Goal: Task Accomplishment & Management: Use online tool/utility

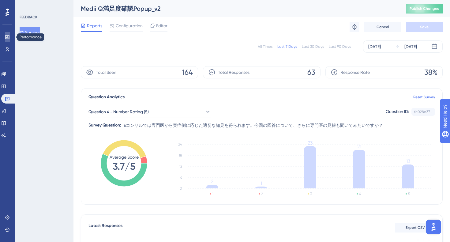
click at [9, 36] on icon at bounding box center [7, 37] width 4 height 4
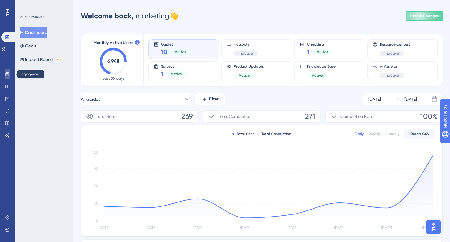
click at [10, 76] on link at bounding box center [7, 74] width 5 height 10
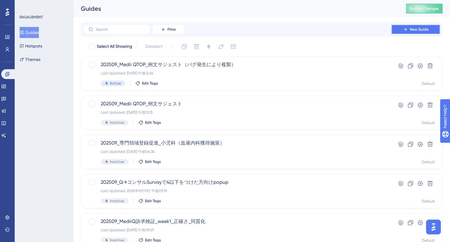
click at [403, 32] on button "New Guide" at bounding box center [415, 29] width 49 height 10
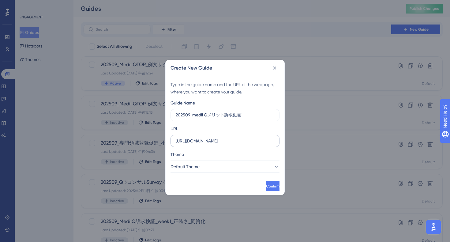
type input "202509_medii Qメリット訴求動画"
click at [250, 143] on input "[URL][DOMAIN_NAME]" at bounding box center [225, 140] width 98 height 7
type input "[URL][DOMAIN_NAME]"
click at [241, 170] on button "Default Theme" at bounding box center [224, 166] width 109 height 12
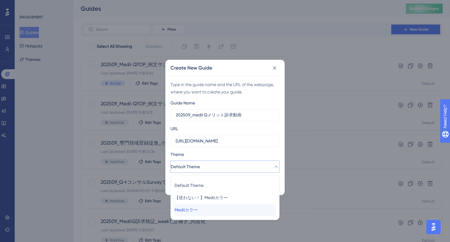
click at [209, 211] on div "Mediiカラー Mediiカラー" at bounding box center [224, 209] width 101 height 12
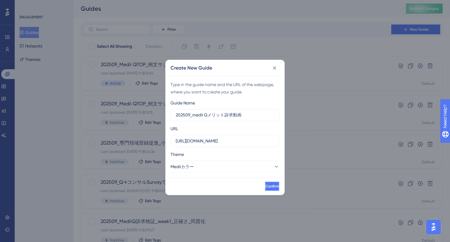
click at [265, 188] on span "Confirm" at bounding box center [271, 185] width 13 height 5
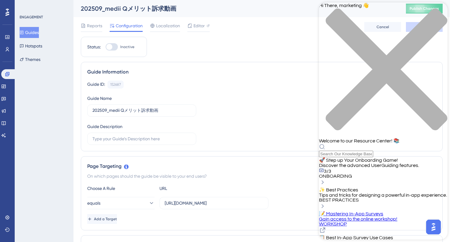
click at [440, 10] on div "close resource center" at bounding box center [383, 72] width 128 height 129
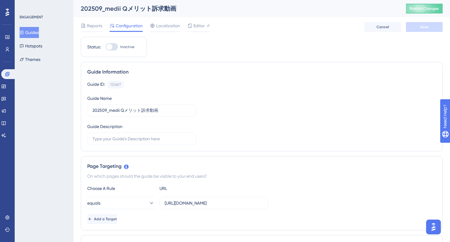
click at [432, 224] on img "Open AI Assistant Launcher" at bounding box center [433, 226] width 11 height 11
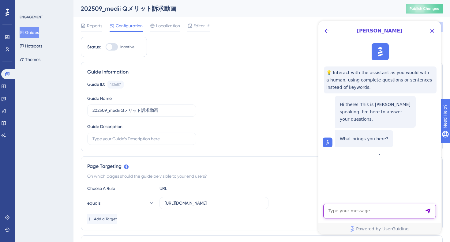
click at [363, 209] on textarea "AI Assistant Text Input" at bounding box center [379, 210] width 113 height 15
paste textarea ""Can I play an mp4 in user guiding?""
type textarea "Can I play an mp4 in user guiding?"
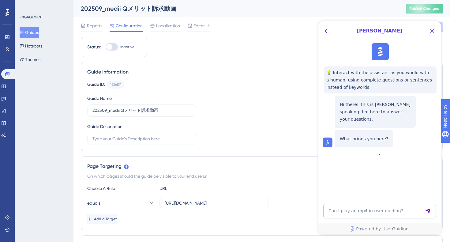
click at [428, 211] on icon "Send Message" at bounding box center [427, 210] width 5 height 5
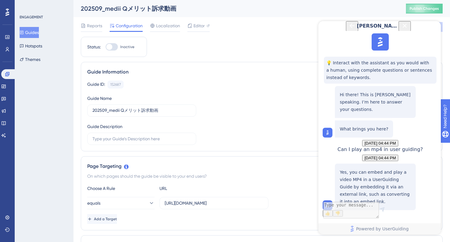
scroll to position [54, 0]
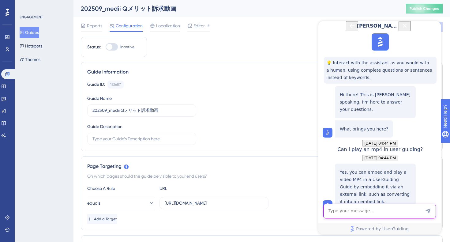
click at [338, 212] on textarea "AI Assistant Text Input" at bounding box center [379, 210] width 113 height 15
paste textarea "Is it possible to upload and play the file itself instead of embedding it?"
type textarea "Is it possible to upload and play the file itself instead of embedding it?"
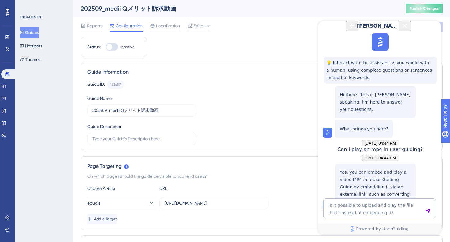
click at [428, 209] on icon "Send Message" at bounding box center [427, 210] width 5 height 5
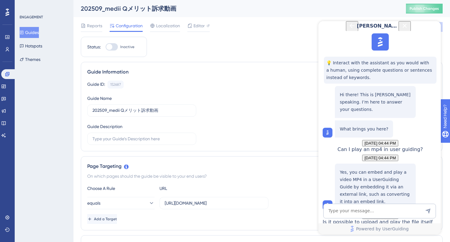
scroll to position [152, 0]
click at [408, 29] on icon "Close Button" at bounding box center [404, 25] width 7 height 7
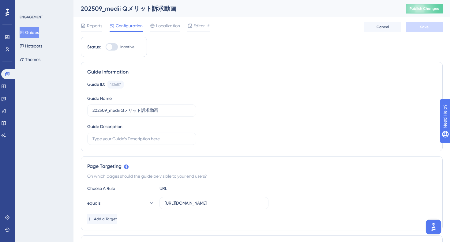
scroll to position [0, 0]
